Goal: Task Accomplishment & Management: Complete application form

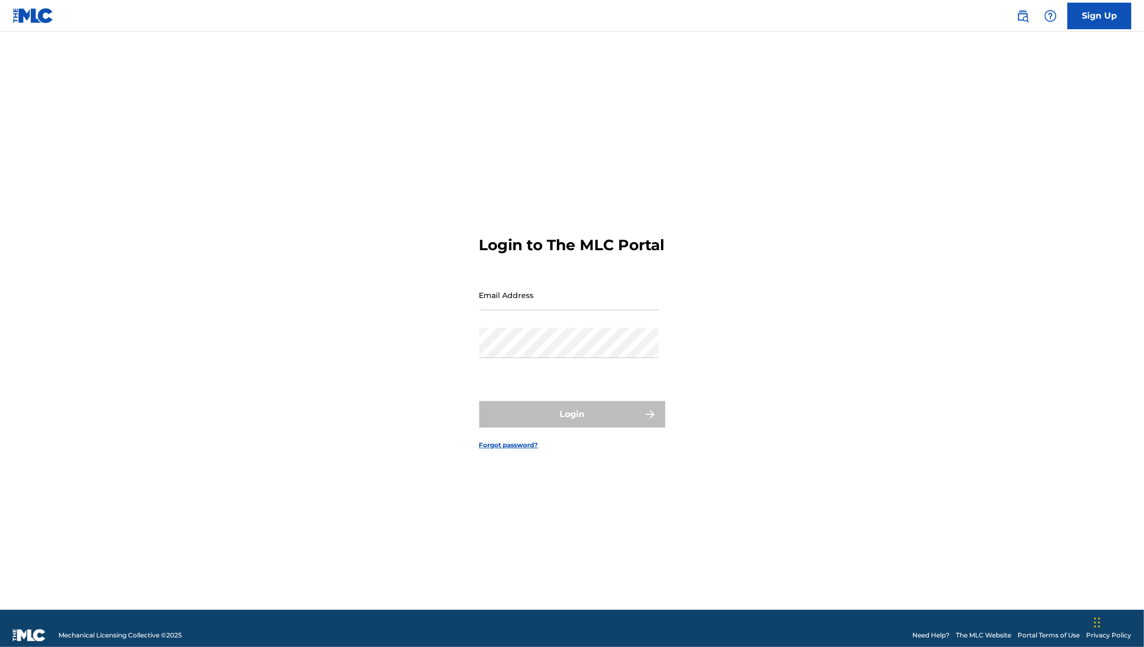
click at [512, 306] on input "Email Address" at bounding box center [569, 295] width 180 height 30
paste input "[EMAIL_ADDRESS][DOMAIN_NAME]"
type input "[EMAIL_ADDRESS][DOMAIN_NAME]"
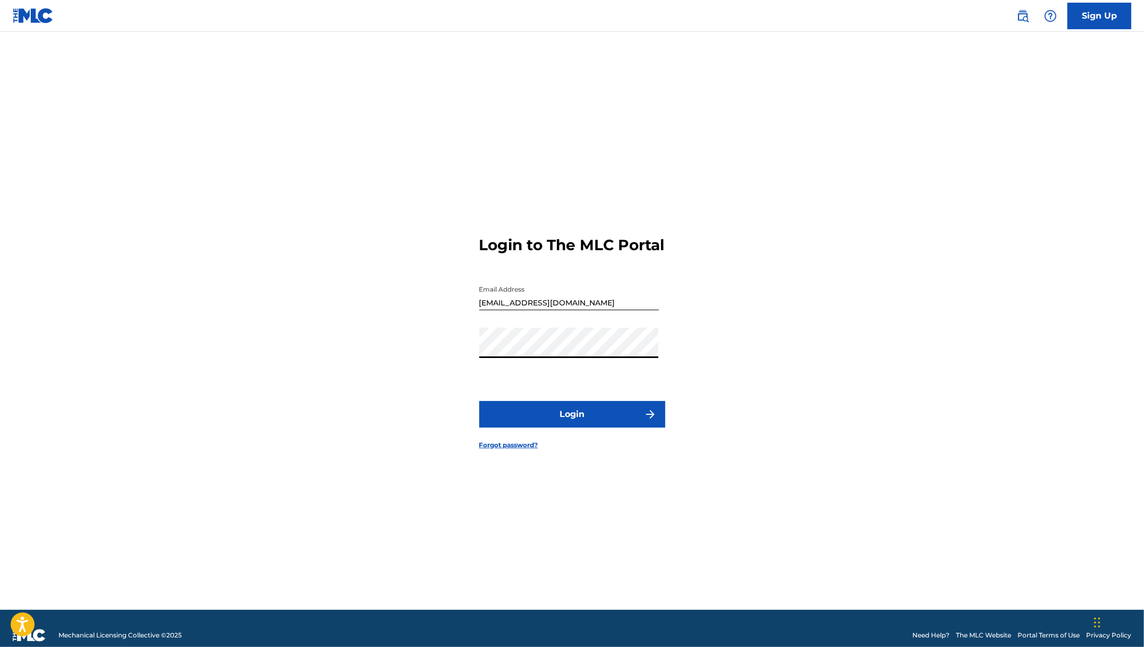
click at [611, 427] on button "Login" at bounding box center [572, 414] width 186 height 27
click at [589, 414] on button "Login" at bounding box center [572, 414] width 186 height 27
click at [316, 345] on div "Login to The MLC Portal Email Address [EMAIL_ADDRESS][DOMAIN_NAME] Password Log…" at bounding box center [572, 333] width 744 height 551
click at [630, 415] on button "Login" at bounding box center [572, 414] width 186 height 27
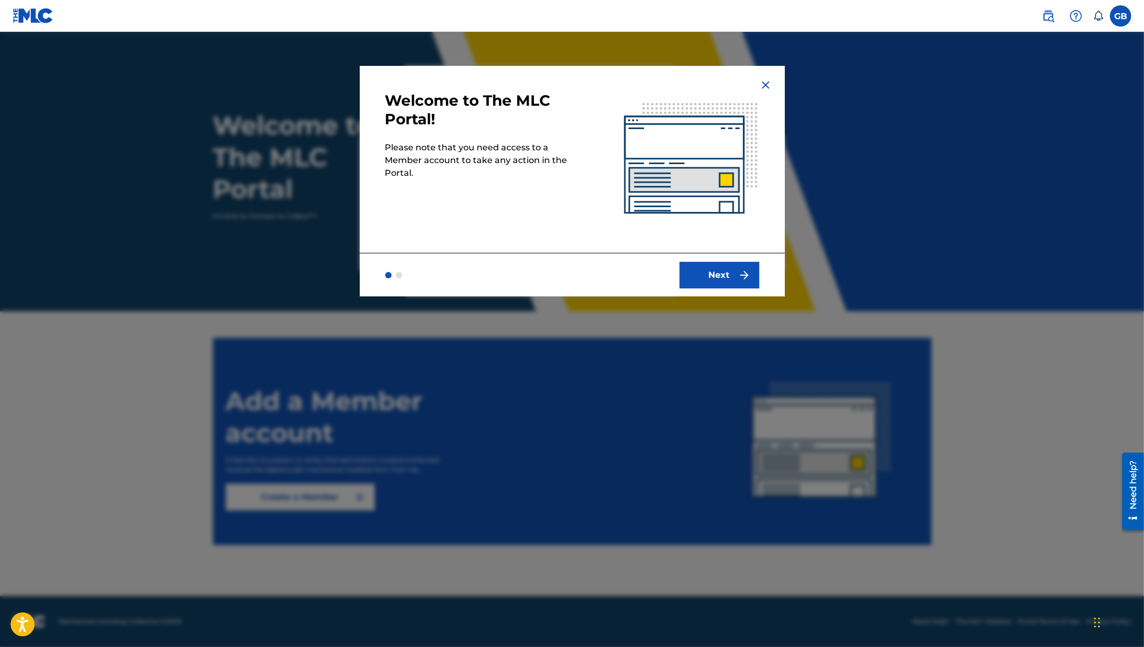
click at [739, 270] on img "submit" at bounding box center [744, 275] width 13 height 13
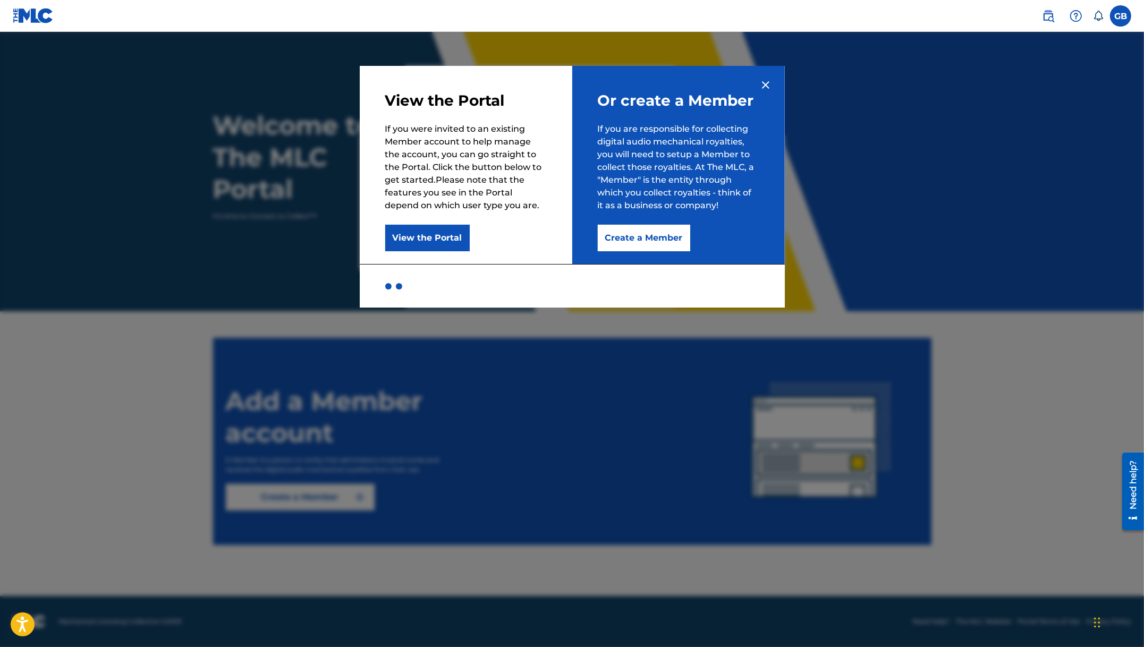
click at [672, 237] on button "Create a Member" at bounding box center [644, 238] width 92 height 27
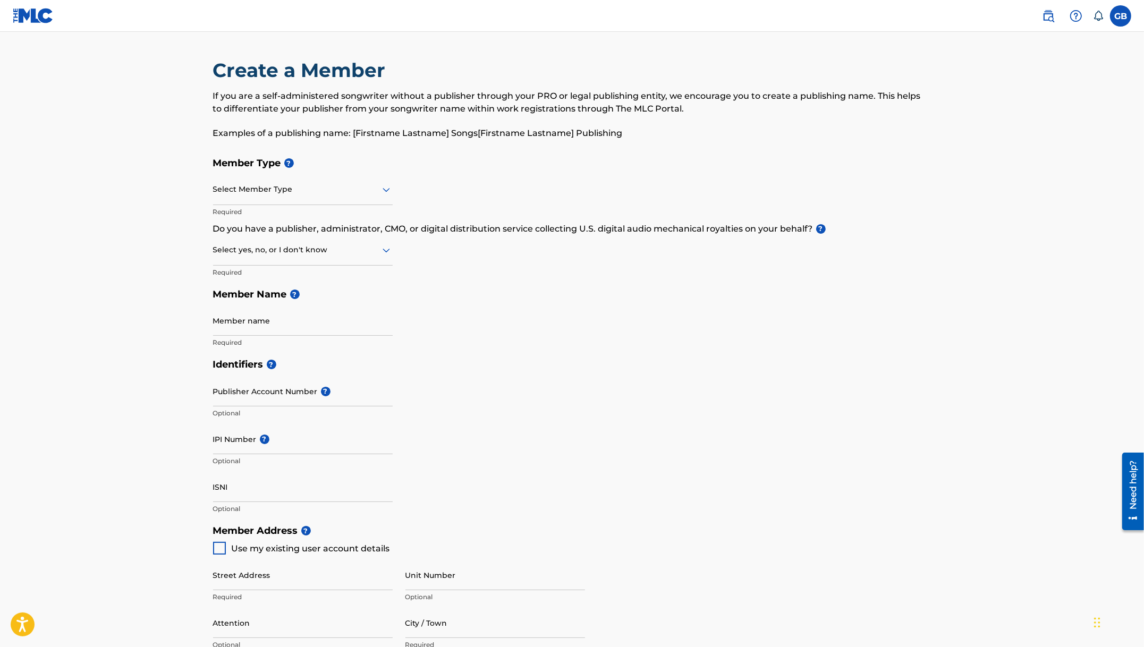
click at [276, 195] on div at bounding box center [303, 189] width 180 height 13
click at [272, 219] on div "Self-Administered Songwriter" at bounding box center [303, 217] width 178 height 24
click at [275, 253] on div at bounding box center [303, 249] width 180 height 13
click at [276, 298] on div "No" at bounding box center [303, 301] width 178 height 24
click at [275, 325] on input "Member name" at bounding box center [303, 320] width 180 height 30
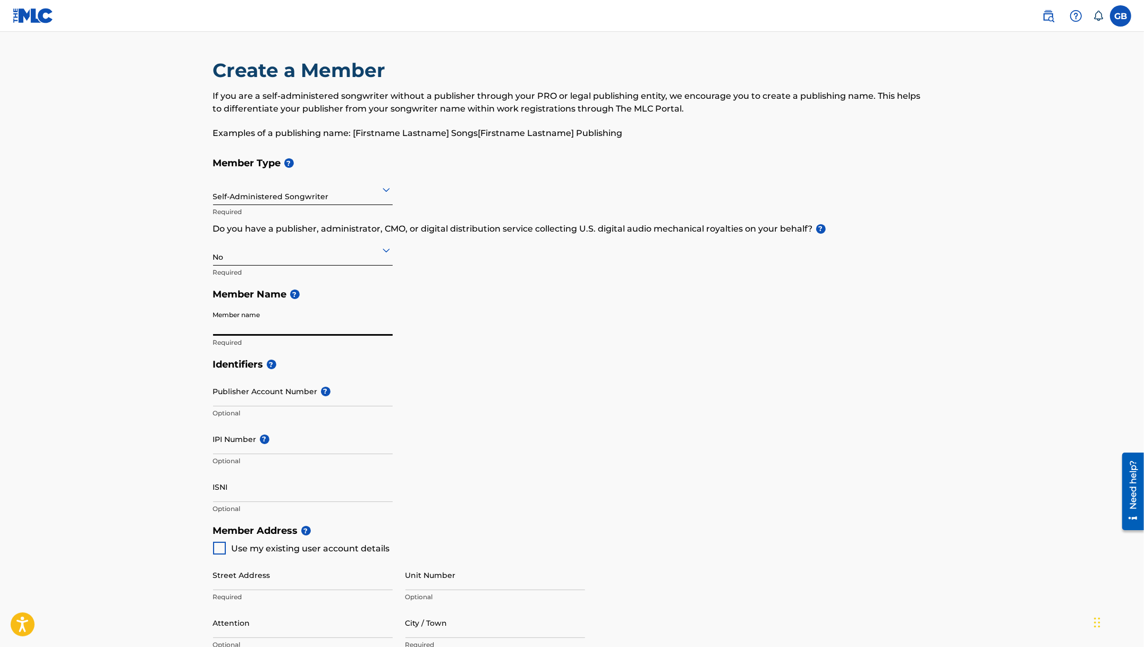
paste input "[PERSON_NAME]"
type input "[PERSON_NAME]"
click at [219, 547] on div at bounding box center [219, 548] width 13 height 13
type input "[STREET_ADDRESS]"
type input "Freehold"
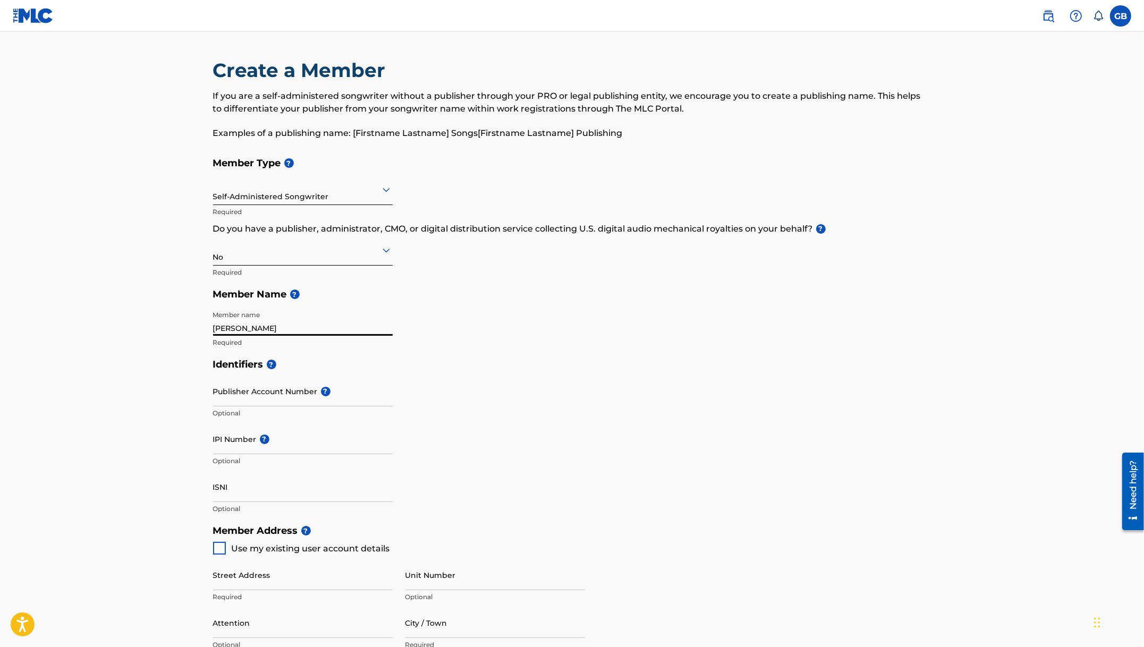
type input "07728"
type input "848"
type input "2314511"
type input "[EMAIL_ADDRESS][DOMAIN_NAME]"
click at [1064, 233] on main "Create a Member If you are a self-administered songwriter without a publisher t…" at bounding box center [572, 509] width 1144 height 954
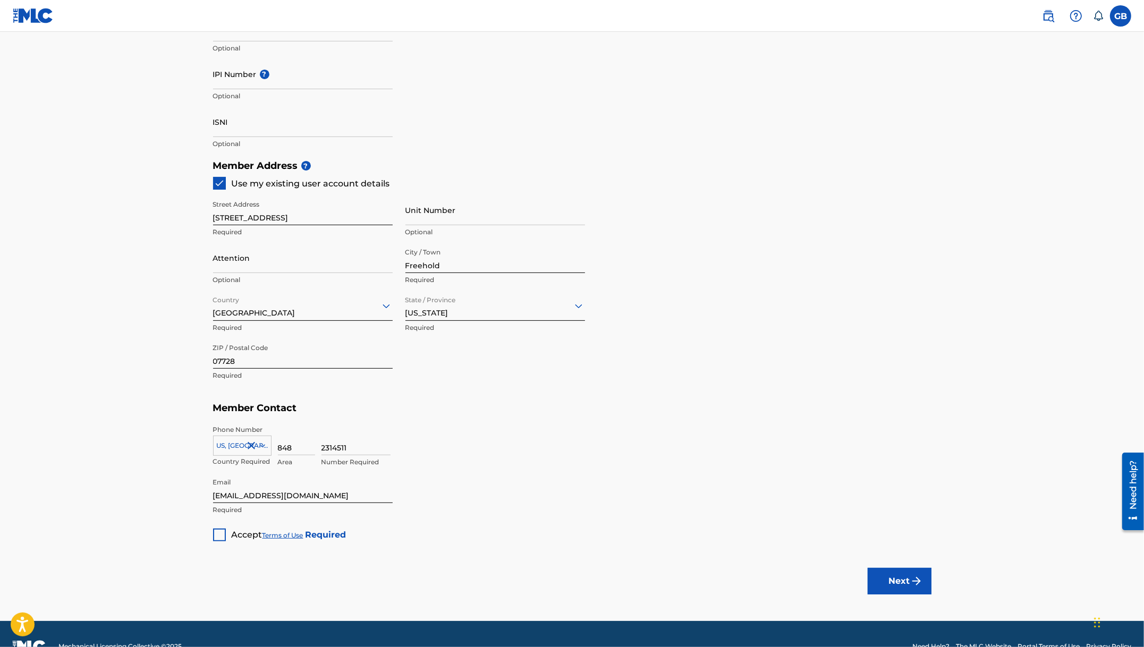
scroll to position [382, 0]
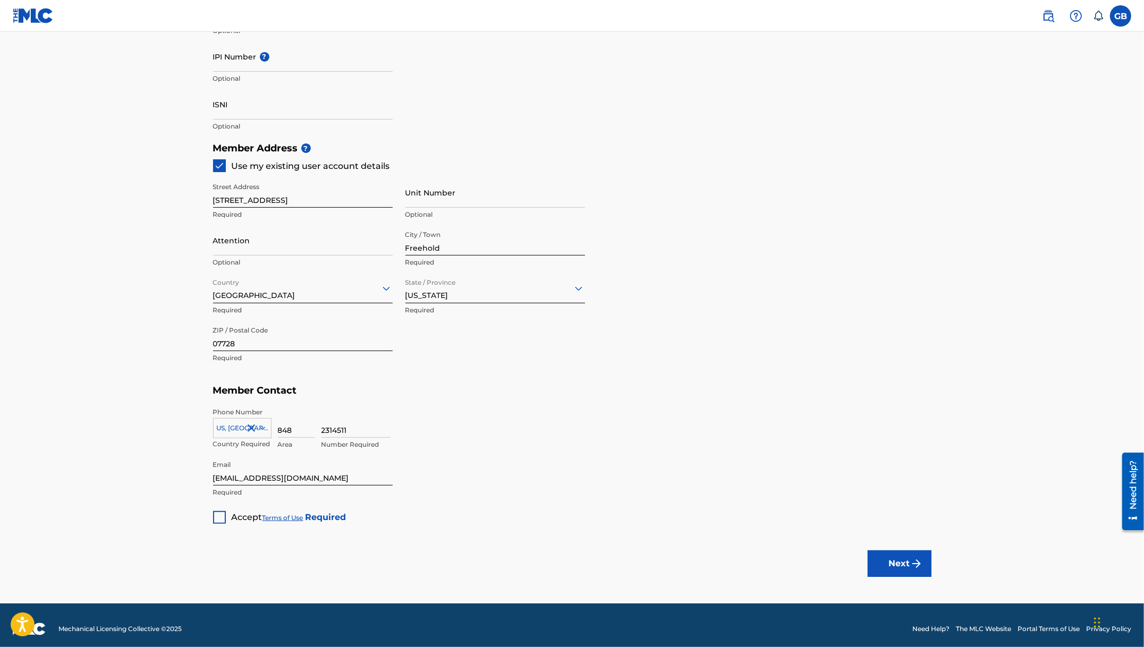
drag, startPoint x: 295, startPoint y: 428, endPoint x: 227, endPoint y: 428, distance: 68.0
click at [227, 428] on div "[GEOGRAPHIC_DATA], [GEOGRAPHIC_DATA] +1 Country Required 848 Area 2314511 Numbe…" at bounding box center [572, 431] width 718 height 48
type input "240"
type input "[PERSON_NAME]"
type input "[GEOGRAPHIC_DATA]"
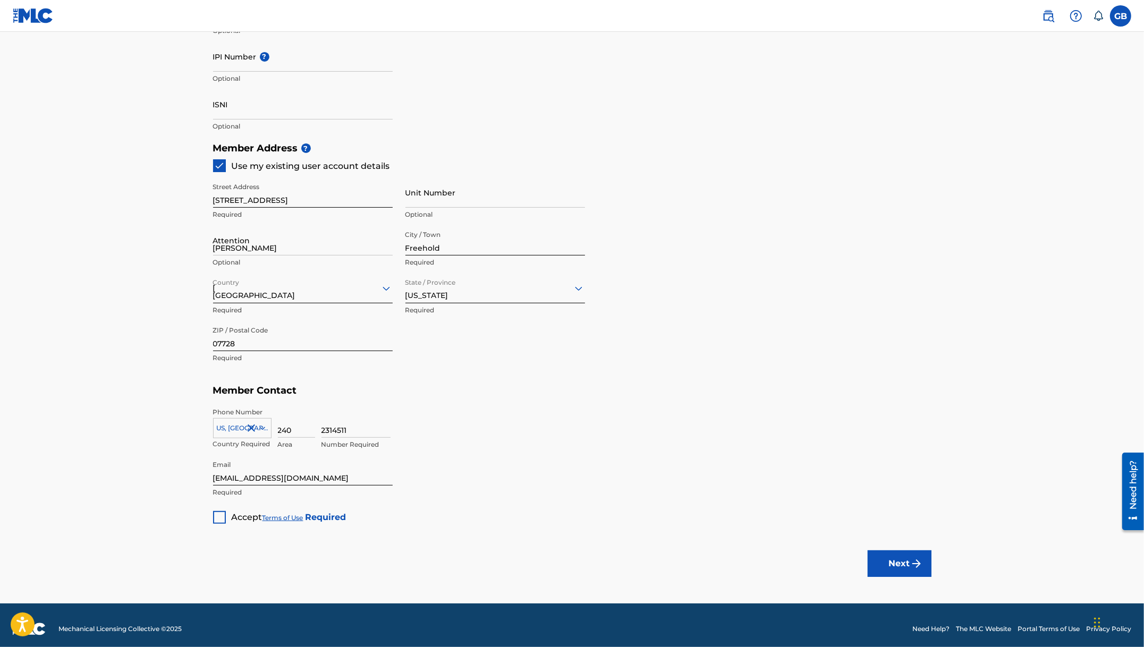
type input "1"
type input "8382058"
type input "[EMAIL_ADDRESS][DOMAIN_NAME]"
type input "240"
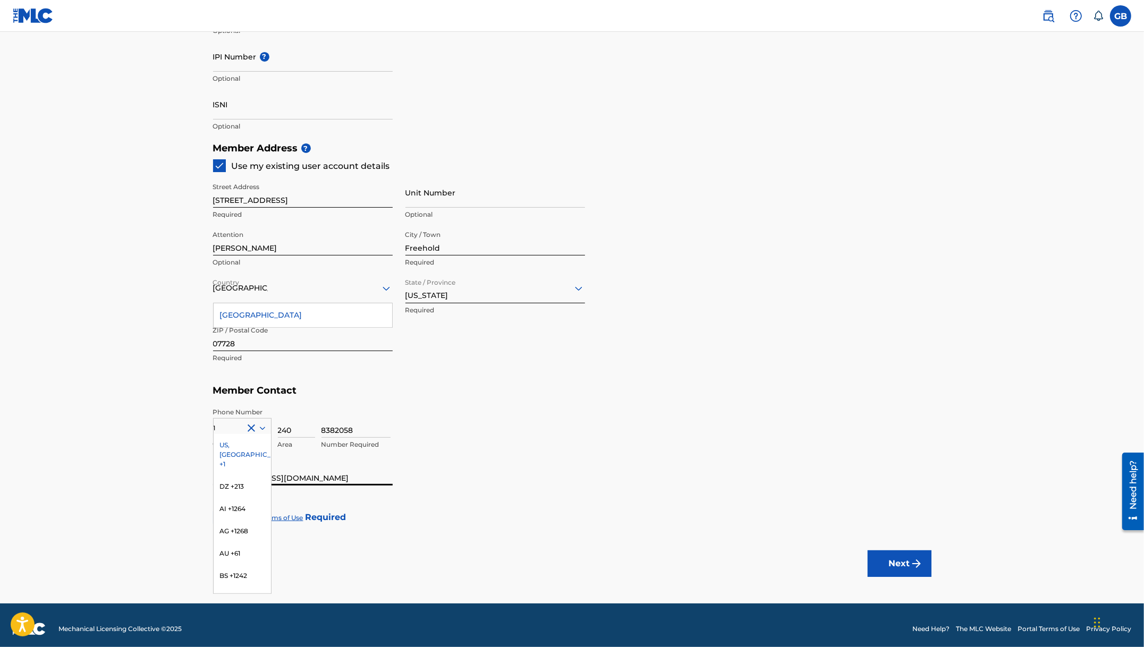
click at [306, 481] on input "[EMAIL_ADDRESS][DOMAIN_NAME]" at bounding box center [303, 470] width 180 height 30
click at [227, 436] on div "US, [GEOGRAPHIC_DATA] +1" at bounding box center [242, 454] width 57 height 41
click at [650, 457] on div "Member Type ? Self-Administered Songwriter Required Do you have a publisher, ad…" at bounding box center [572, 146] width 718 height 754
drag, startPoint x: 322, startPoint y: 481, endPoint x: 14, endPoint y: 480, distance: 308.1
click at [20, 480] on main "Create a Member If you are a self-administered songwriter without a publisher t…" at bounding box center [572, 126] width 1144 height 954
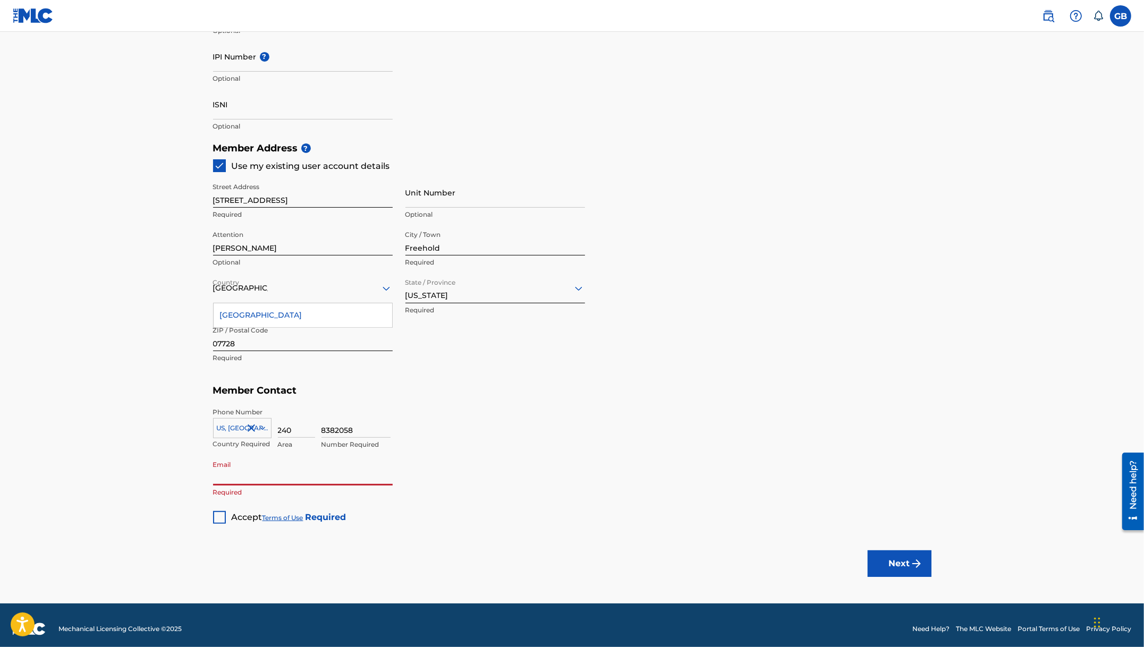
paste input "[EMAIL_ADDRESS][DOMAIN_NAME]"
type input "[EMAIL_ADDRESS][DOMAIN_NAME]"
click at [217, 516] on div at bounding box center [219, 517] width 13 height 13
click at [901, 564] on button "Next" at bounding box center [899, 563] width 64 height 27
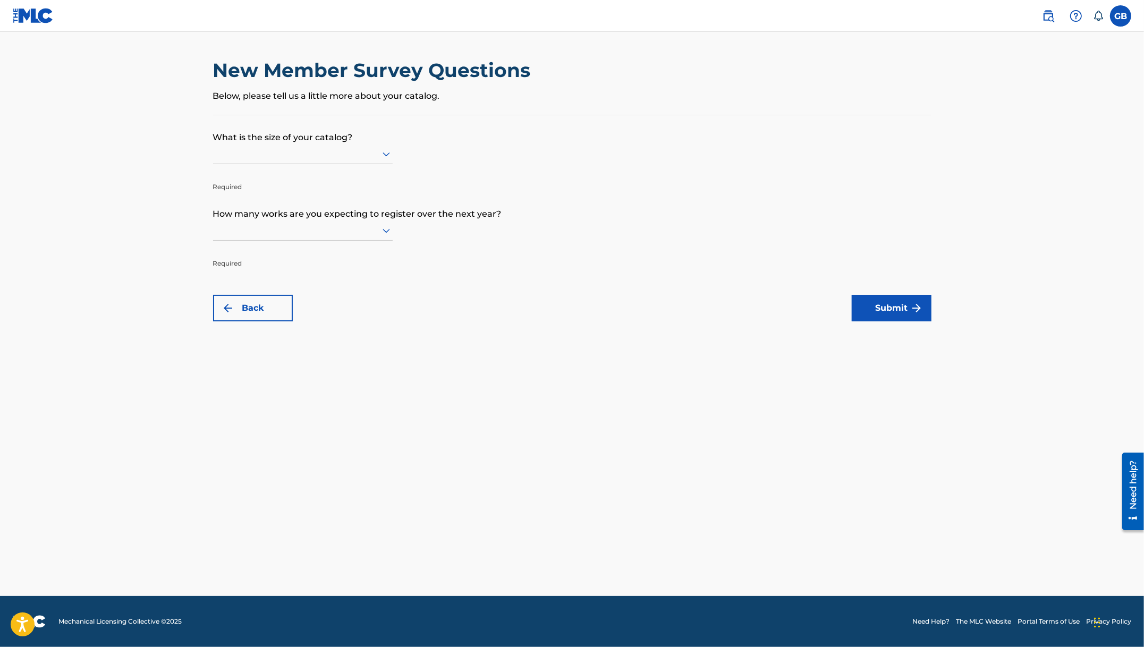
click at [333, 155] on div at bounding box center [303, 153] width 180 height 13
click at [328, 172] on div "Up to 100" at bounding box center [303, 176] width 178 height 24
click at [313, 226] on div at bounding box center [303, 230] width 180 height 13
click at [311, 253] on div "Up to 100" at bounding box center [303, 253] width 178 height 24
click at [914, 308] on img "submit" at bounding box center [916, 308] width 13 height 13
